Goal: Transaction & Acquisition: Purchase product/service

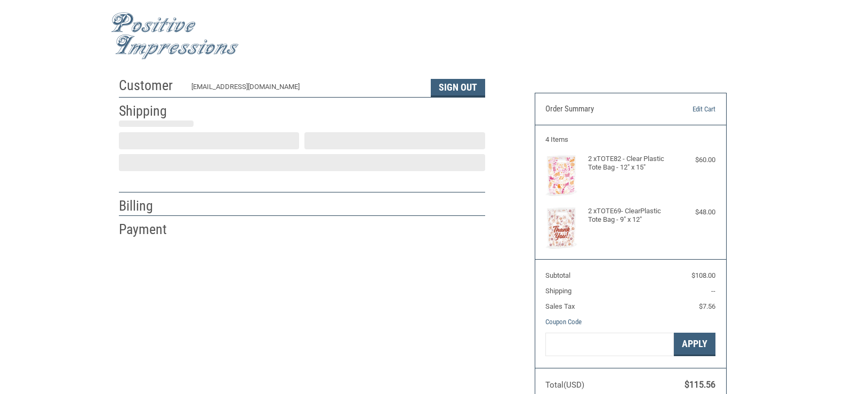
scroll to position [19, 0]
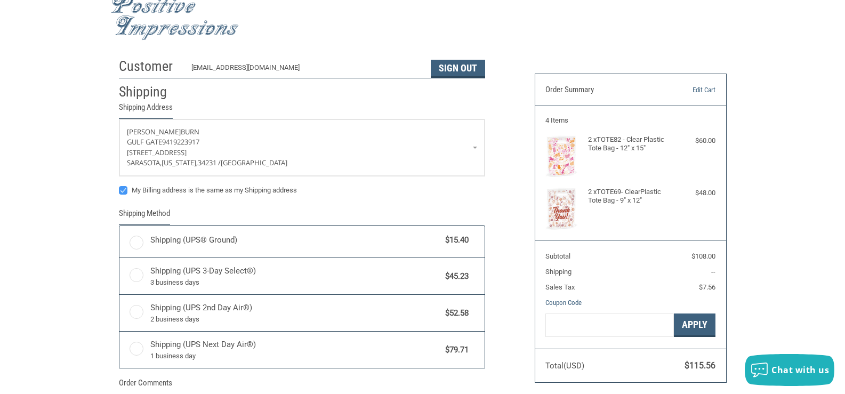
radio input "true"
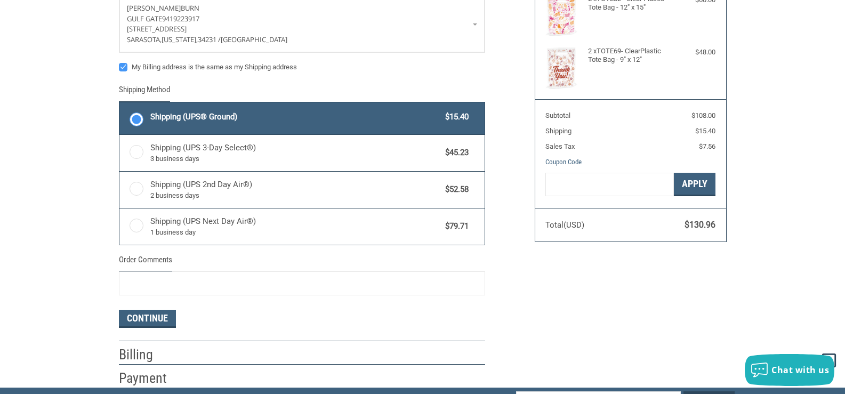
scroll to position [0, 0]
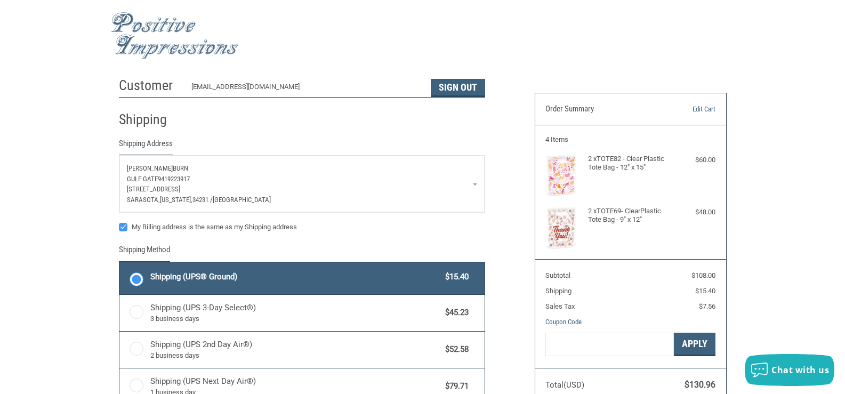
click at [481, 183] on link "[PERSON_NAME][GEOGRAPHIC_DATA] 9419223917 [STREET_ADDRESS][US_STATE]" at bounding box center [301, 184] width 365 height 56
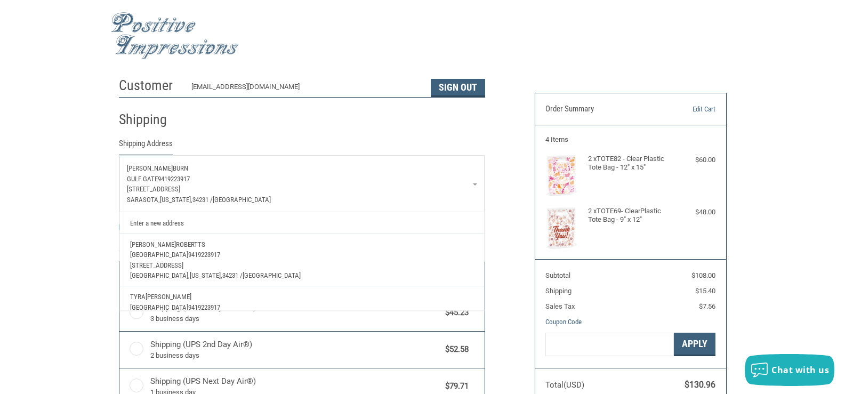
click at [177, 175] on span "9419223917" at bounding box center [174, 179] width 32 height 8
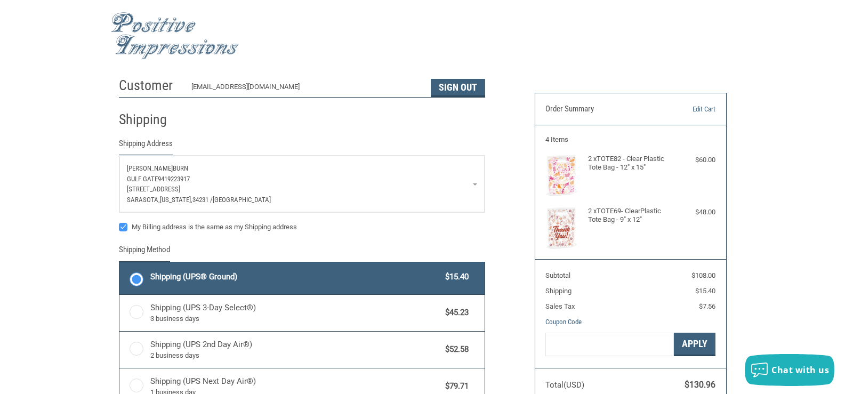
click at [178, 184] on p "[STREET_ADDRESS]" at bounding box center [302, 189] width 350 height 11
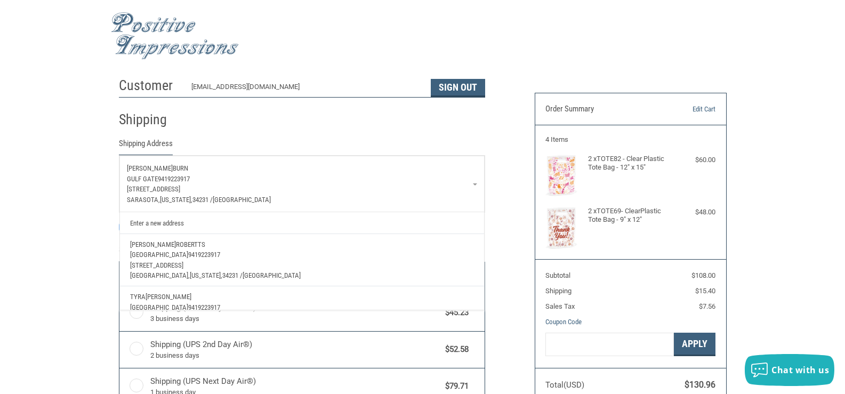
click at [174, 177] on span "9419223917" at bounding box center [174, 179] width 32 height 8
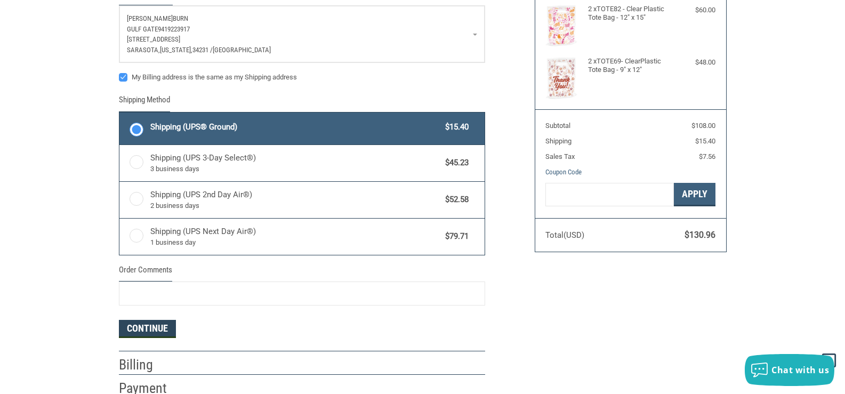
scroll to position [53, 0]
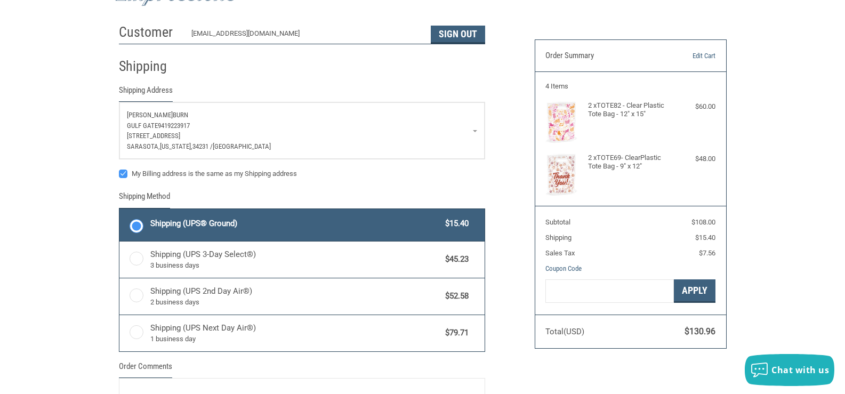
click at [123, 171] on label "My Billing address is the same as my Shipping address" at bounding box center [302, 173] width 366 height 9
click at [119, 169] on input "My Billing address is the same as my Shipping address" at bounding box center [119, 168] width 1 height 1
checkbox input "false"
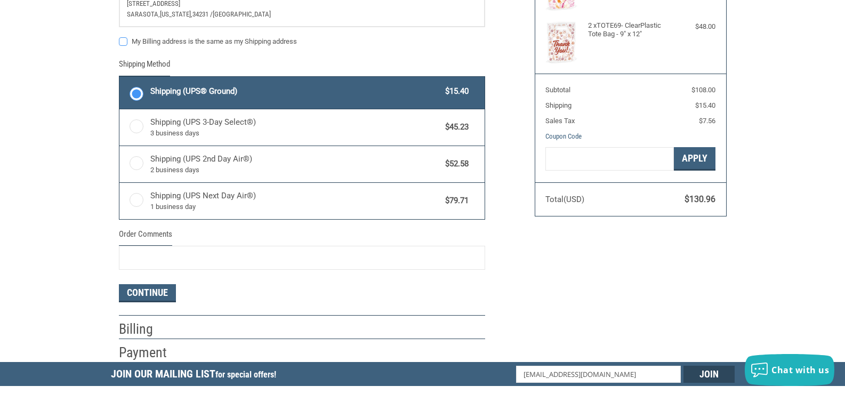
scroll to position [213, 0]
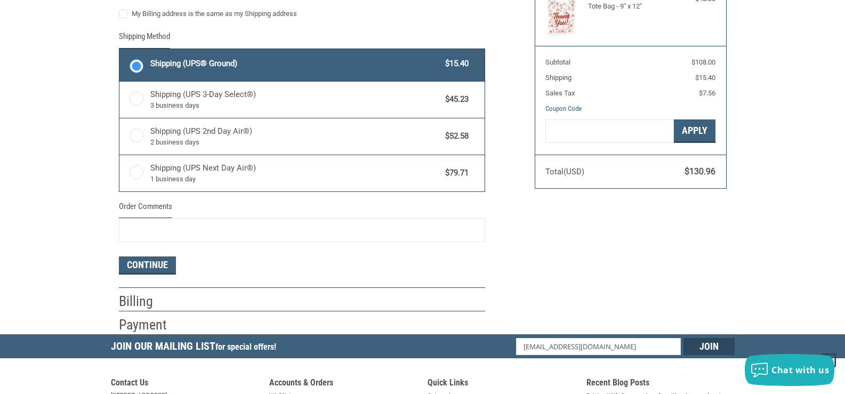
click at [139, 304] on h2 "Billing" at bounding box center [150, 302] width 62 height 18
click at [144, 266] on button "Continue" at bounding box center [147, 265] width 57 height 18
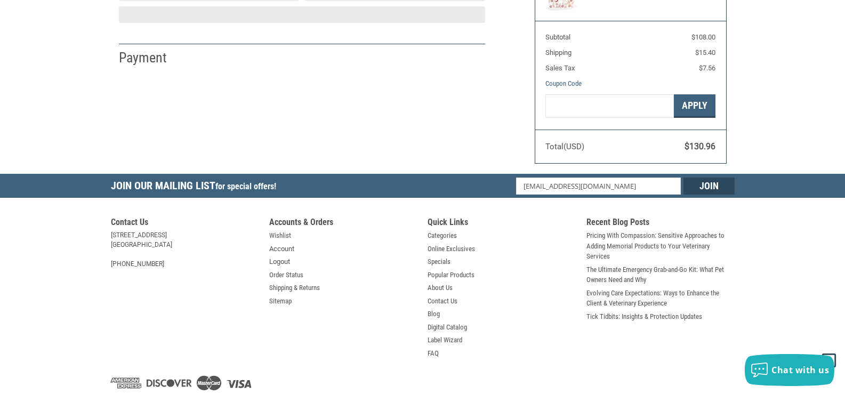
select select "US"
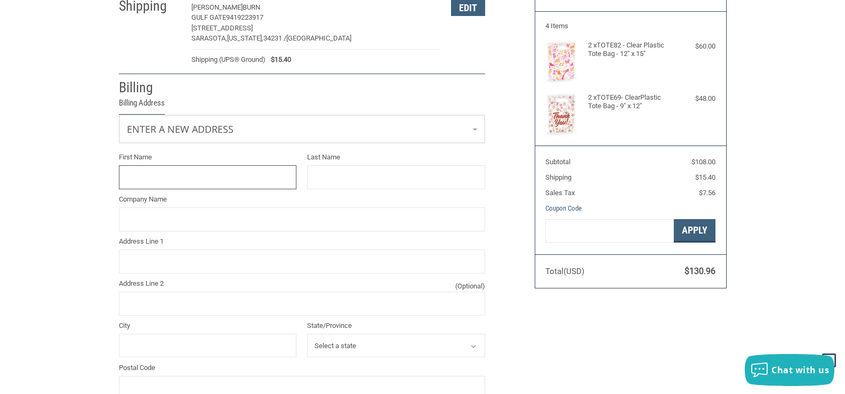
scroll to position [109, 0]
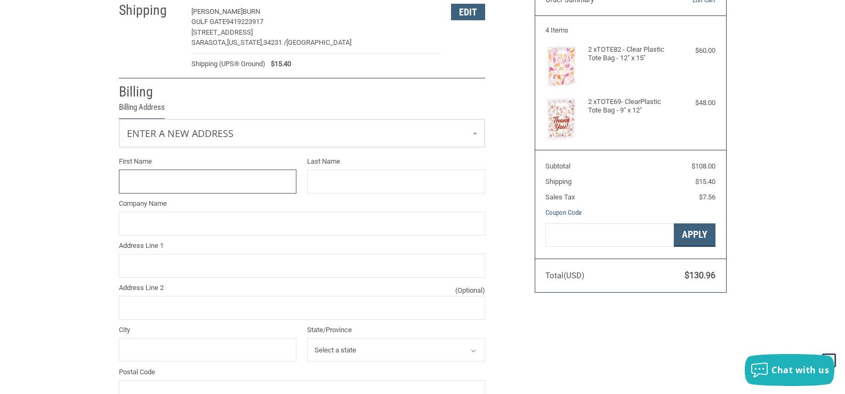
click at [155, 180] on input "First Name" at bounding box center [208, 181] width 178 height 24
click at [146, 181] on input "First Name" at bounding box center [208, 181] width 178 height 24
click at [146, 180] on input "First Name" at bounding box center [208, 181] width 178 height 24
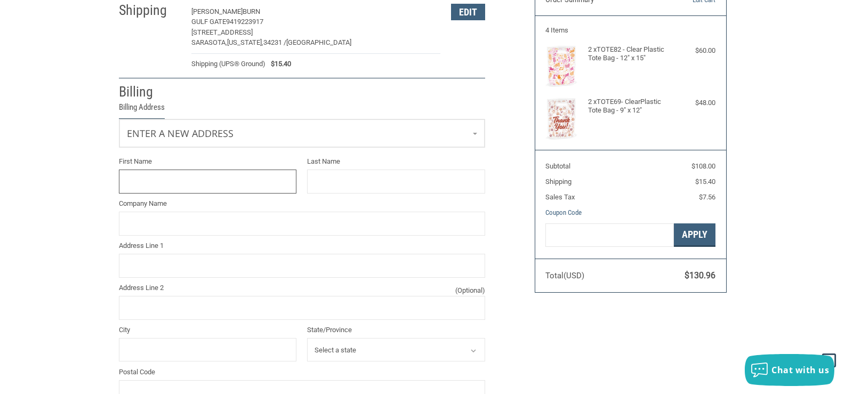
click at [146, 180] on input "First Name" at bounding box center [208, 181] width 178 height 24
click at [239, 181] on input "First Name" at bounding box center [208, 181] width 178 height 24
click at [236, 177] on input "First Name" at bounding box center [208, 181] width 178 height 24
click at [82, 171] on div "Customer [EMAIL_ADDRESS][DOMAIN_NAME] Sign Out Shipping [PERSON_NAME][GEOGRAPHI…" at bounding box center [422, 275] width 845 height 625
click at [169, 133] on span "Enter a new address" at bounding box center [172, 132] width 91 height 11
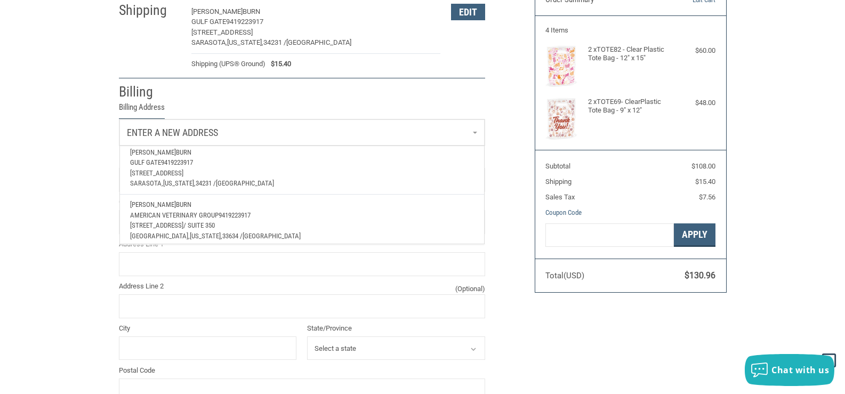
scroll to position [196, 0]
click at [215, 216] on span "/ SUITE 350" at bounding box center [198, 220] width 31 height 8
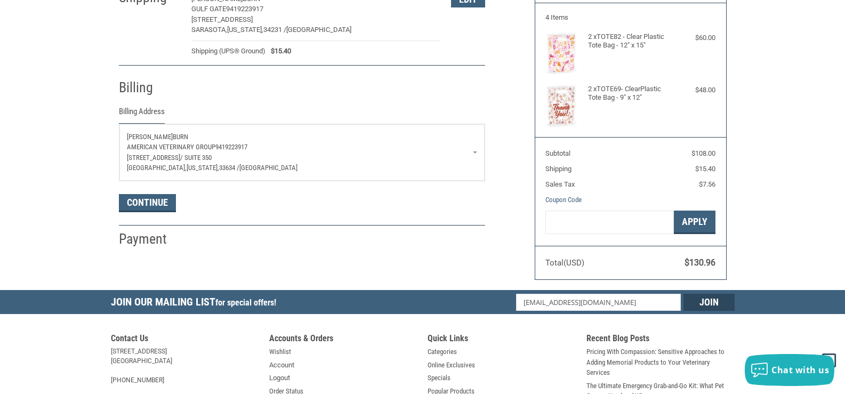
scroll to position [216, 0]
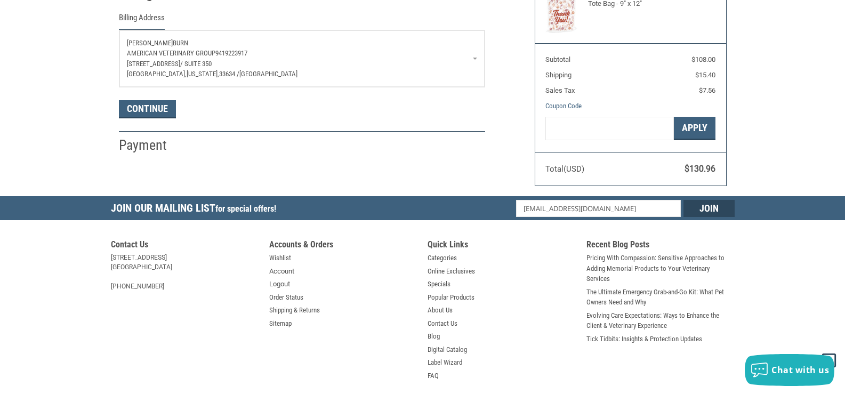
click at [165, 150] on h2 "Payment" at bounding box center [150, 145] width 62 height 18
click at [269, 59] on p "[STREET_ADDRESS]" at bounding box center [302, 64] width 350 height 11
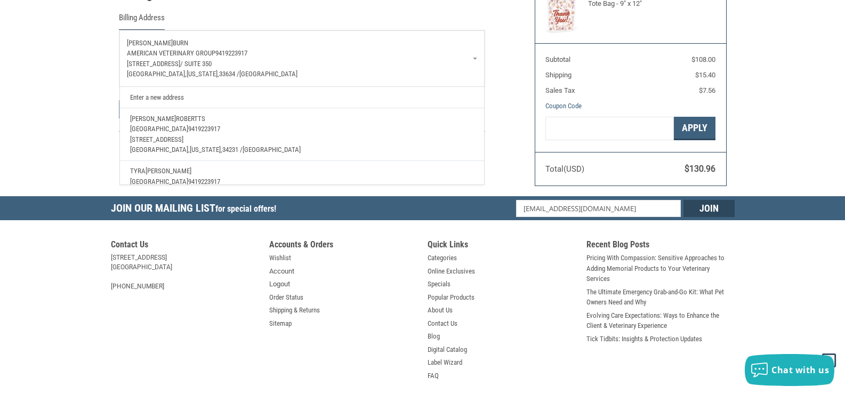
click at [152, 94] on link "Enter a new address" at bounding box center [302, 97] width 354 height 21
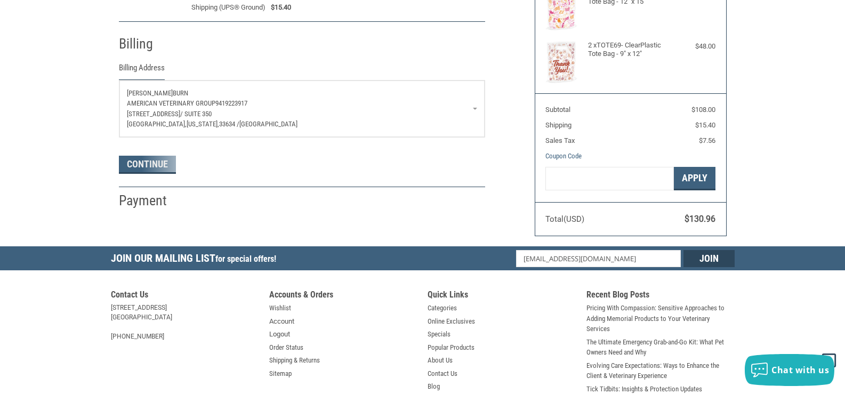
select select "US"
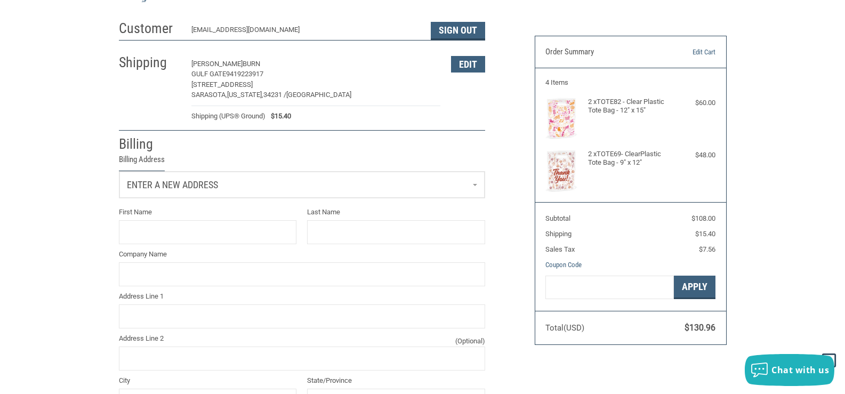
scroll to position [56, 0]
click at [197, 233] on input "First Name" at bounding box center [208, 235] width 178 height 24
type input "J"
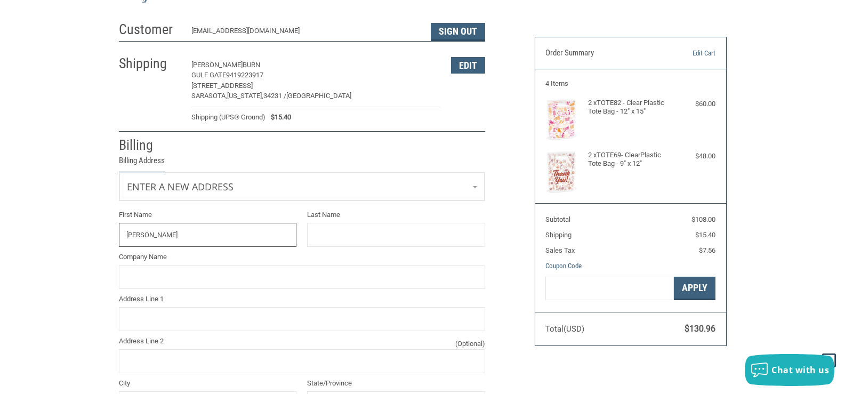
type input "[PERSON_NAME]"
click at [229, 279] on input "Company Name" at bounding box center [302, 277] width 366 height 24
type input "AVG"
click at [194, 275] on input "AVG" at bounding box center [302, 277] width 366 height 24
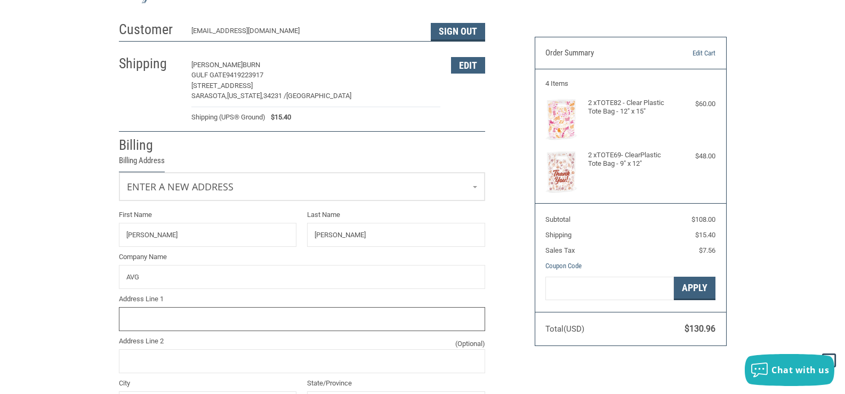
click at [180, 313] on input "Address Line 1" at bounding box center [302, 319] width 366 height 24
paste input "[STREET_ADDRESS]"
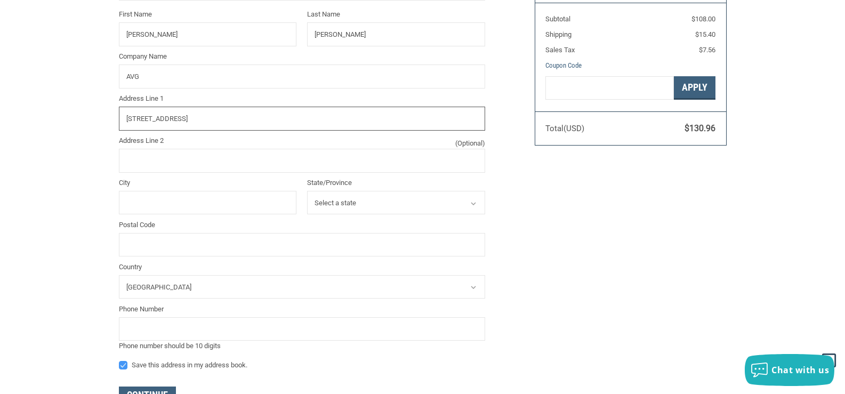
scroll to position [269, 0]
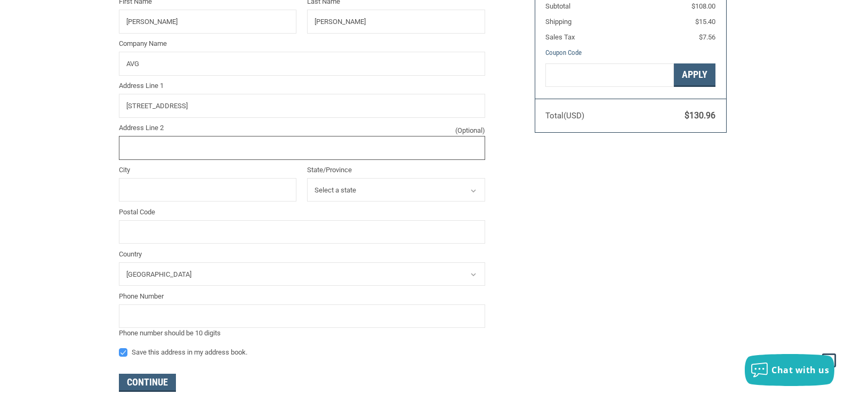
click at [212, 158] on input "Address Line 2 (Optional)" at bounding box center [302, 148] width 366 height 24
click at [132, 185] on input "City" at bounding box center [208, 190] width 178 height 24
drag, startPoint x: 277, startPoint y: 107, endPoint x: 228, endPoint y: 111, distance: 49.2
click at [228, 111] on input "[STREET_ADDRESS]" at bounding box center [302, 106] width 366 height 24
type input "[STREET_ADDRESS]"
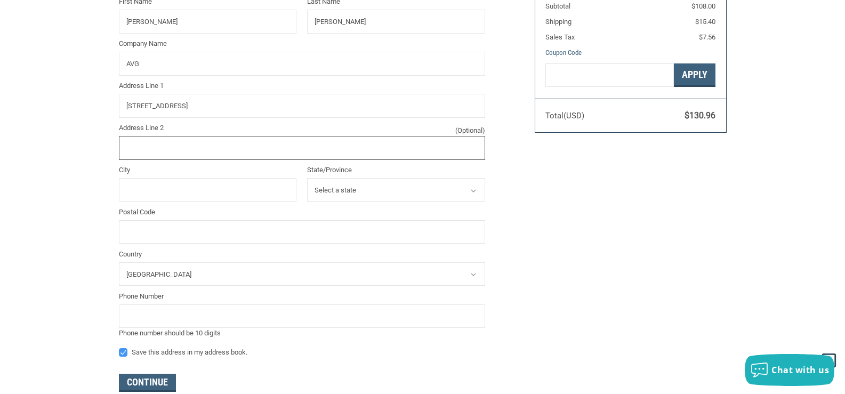
click at [226, 151] on input "Address Line 2 (Optional)" at bounding box center [302, 148] width 366 height 24
paste input "SUITE 350"
type input "SUITE 350"
click at [135, 186] on input "City" at bounding box center [208, 190] width 178 height 24
click at [159, 191] on input "City" at bounding box center [208, 190] width 178 height 24
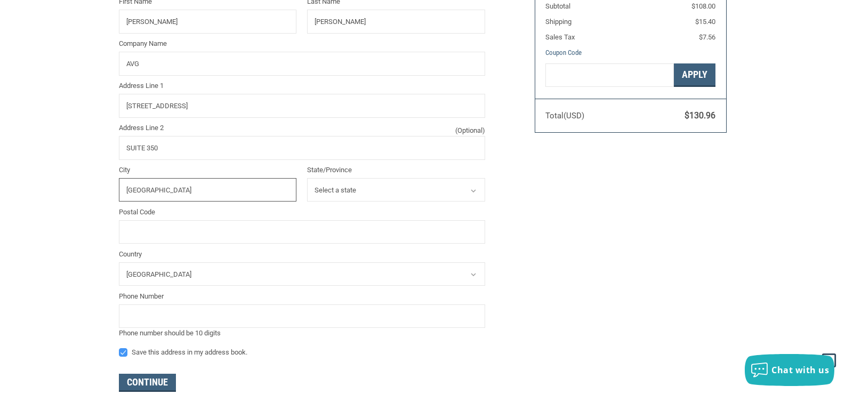
type input "[GEOGRAPHIC_DATA]"
click at [337, 196] on select "Select a state [US_STATE] [US_STATE] [US_STATE] [US_STATE] [US_STATE] Armed For…" at bounding box center [396, 190] width 178 height 24
select select "FL"
click at [307, 178] on select "Select a state [US_STATE] [US_STATE] [US_STATE] [US_STATE] [US_STATE] Armed For…" at bounding box center [396, 190] width 178 height 24
click at [222, 232] on input "Postal Code" at bounding box center [302, 232] width 366 height 24
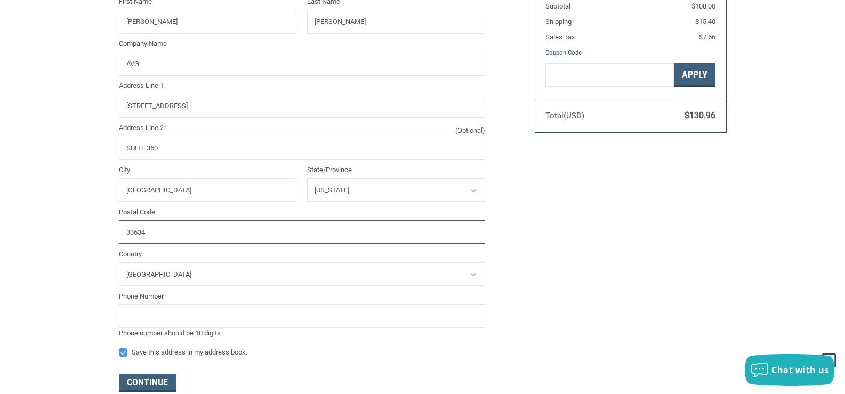
type input "33634"
click at [58, 224] on div "Customer [EMAIL_ADDRESS][DOMAIN_NAME] Sign Out Shipping [PERSON_NAME][GEOGRAPHI…" at bounding box center [422, 115] width 845 height 625
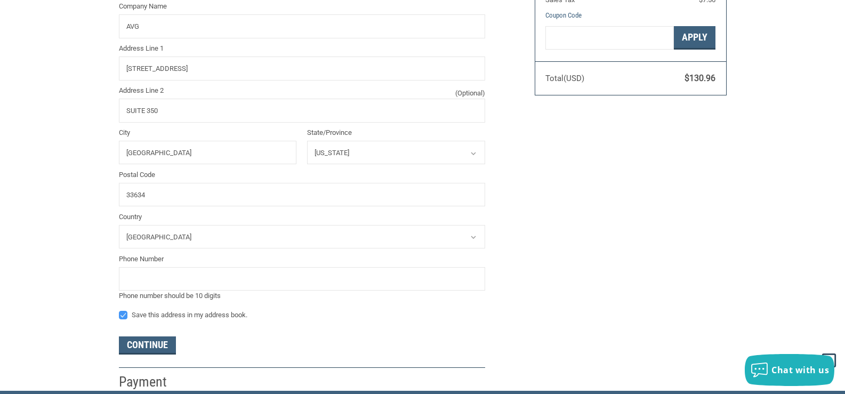
scroll to position [322, 0]
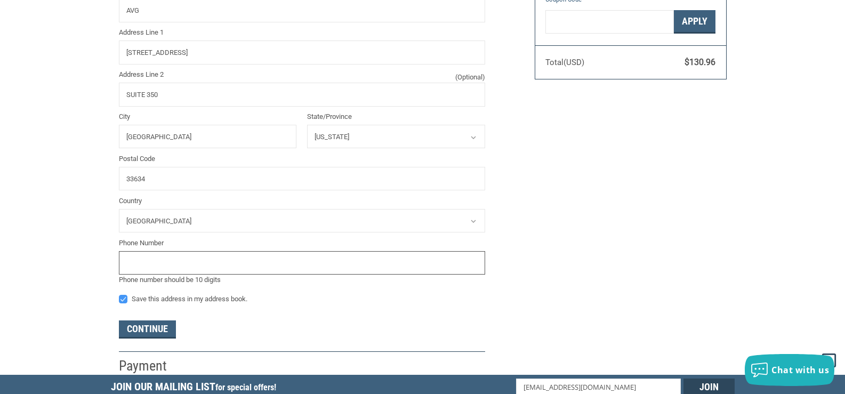
click at [145, 269] on input "tel" at bounding box center [302, 263] width 366 height 24
type input "9419223917"
click at [226, 214] on select "Select a country [GEOGRAPHIC_DATA] [GEOGRAPHIC_DATA] [GEOGRAPHIC_DATA] [GEOGRAP…" at bounding box center [302, 221] width 366 height 24
click at [46, 267] on div "Customer [EMAIL_ADDRESS][DOMAIN_NAME] Sign Out Shipping [PERSON_NAME][GEOGRAPHI…" at bounding box center [422, 62] width 845 height 625
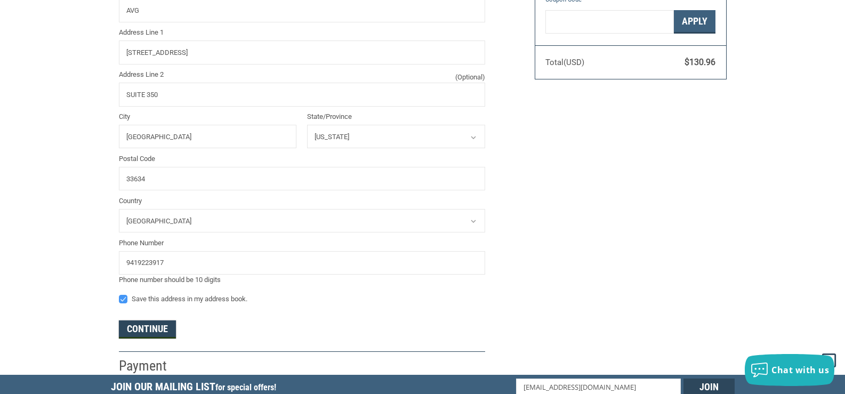
click at [144, 333] on button "Continue" at bounding box center [147, 329] width 57 height 18
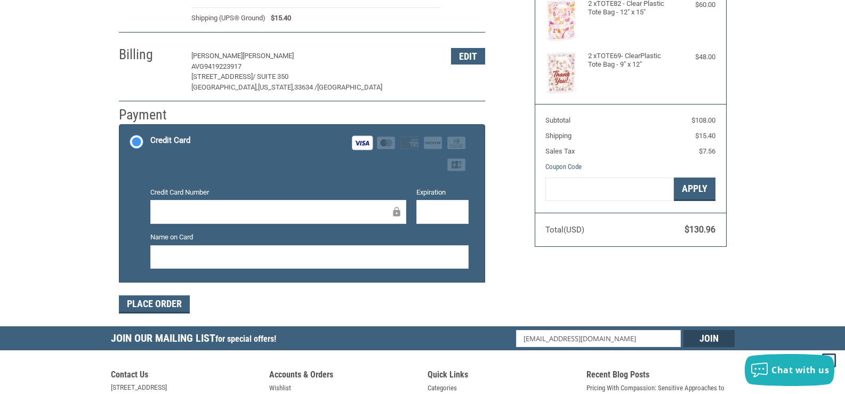
scroll to position [160, 0]
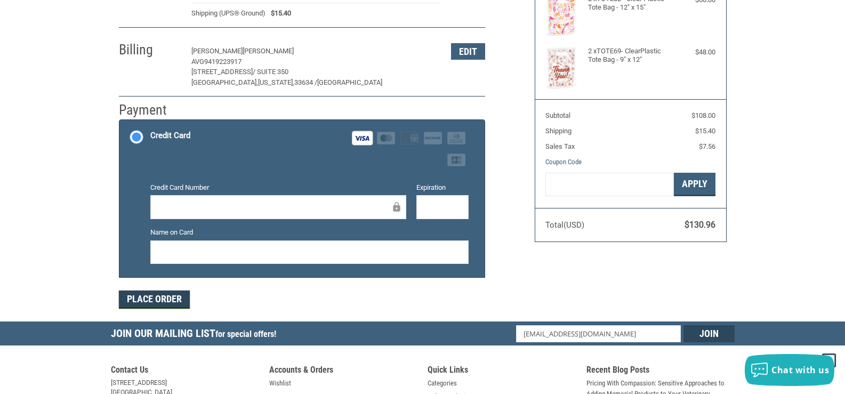
click at [163, 294] on button "Place Order" at bounding box center [154, 299] width 71 height 18
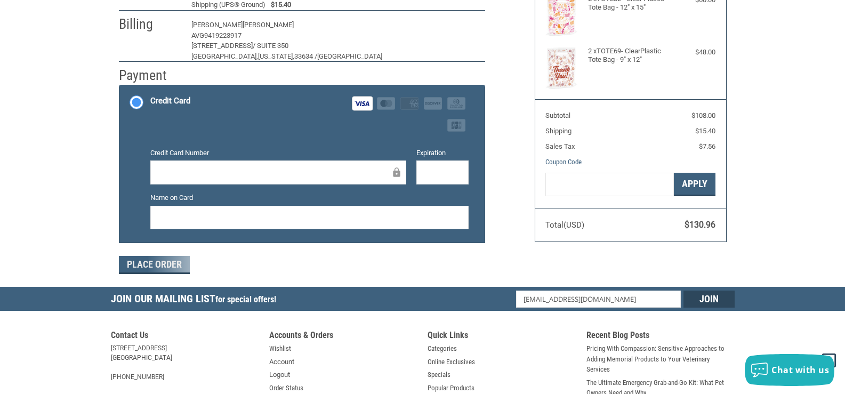
scroll to position [107, 0]
